Goal: Book appointment/travel/reservation

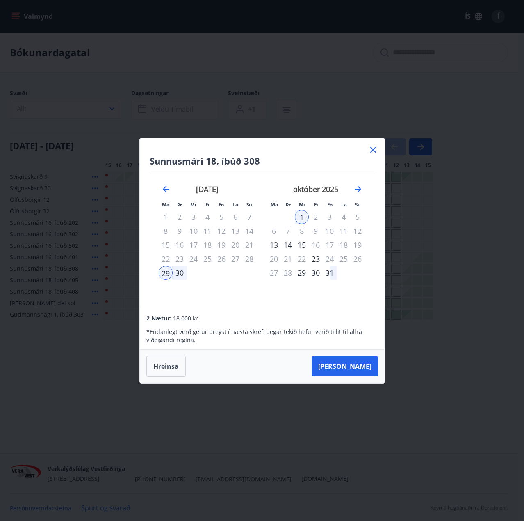
click at [373, 151] on icon at bounding box center [373, 150] width 10 height 10
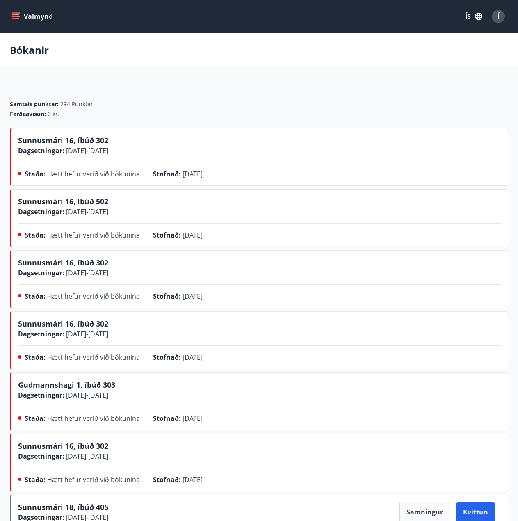
click at [14, 19] on icon "menu" at bounding box center [15, 16] width 8 height 8
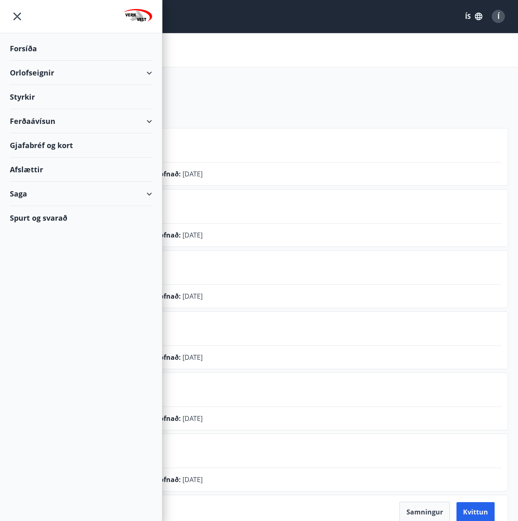
click at [36, 72] on div "Orlofseignir" at bounding box center [81, 73] width 142 height 24
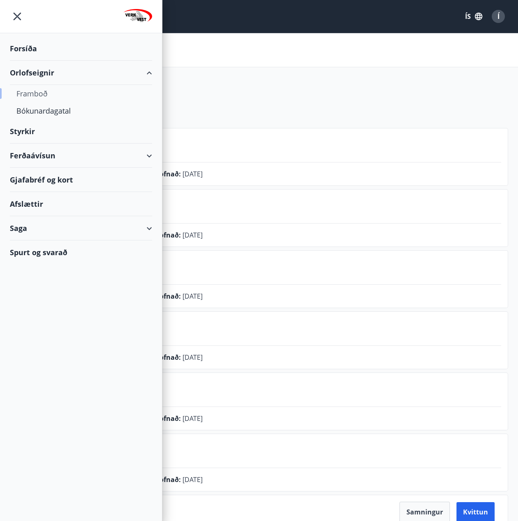
click at [36, 102] on div "Framboð" at bounding box center [80, 93] width 129 height 17
